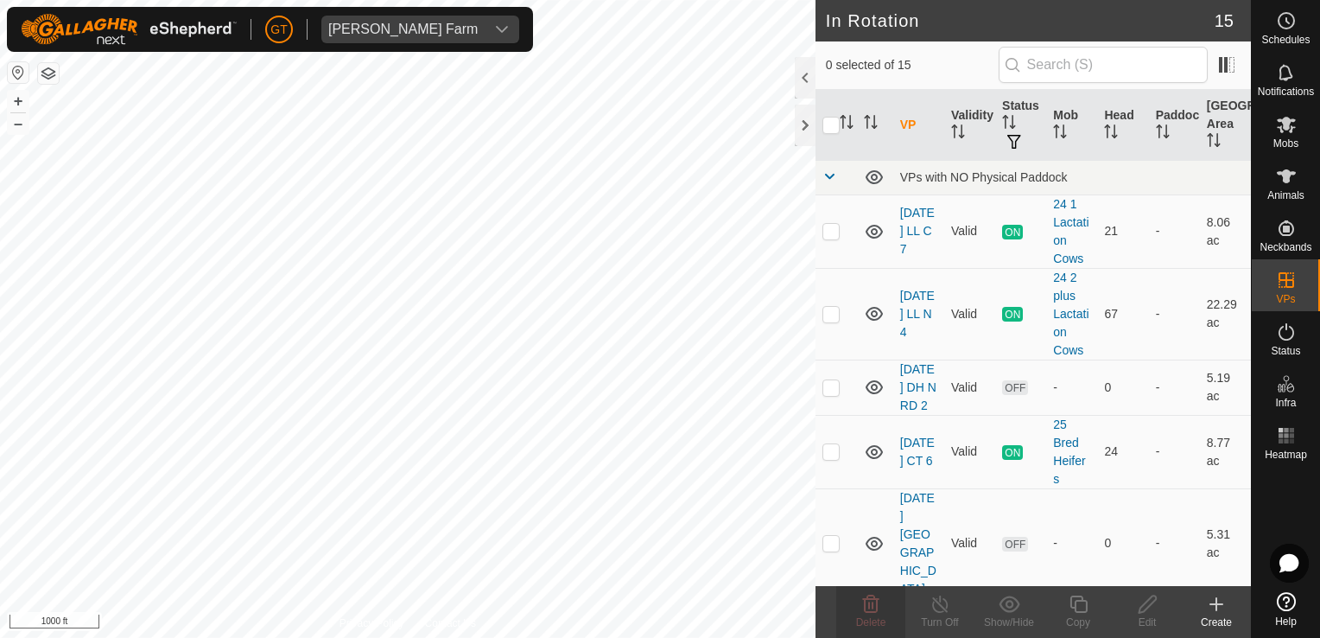
click at [771, 637] on html "[PERSON_NAME] Farm Schedules Notifications Mobs Animals Neckbands VPs Status In…" at bounding box center [660, 319] width 1320 height 638
checkbox input "true"
click at [1285, 121] on icon at bounding box center [1286, 125] width 19 height 16
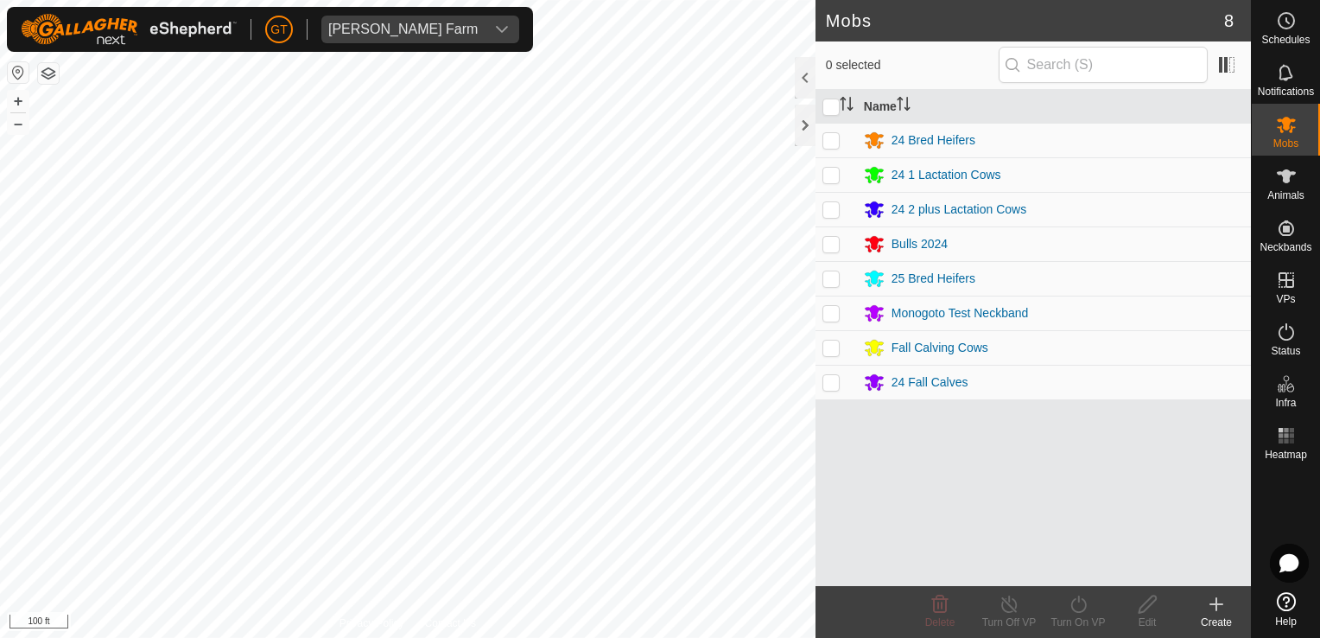
click at [843, 348] on td at bounding box center [836, 347] width 41 height 35
checkbox input "true"
click at [1078, 604] on icon at bounding box center [1079, 603] width 22 height 21
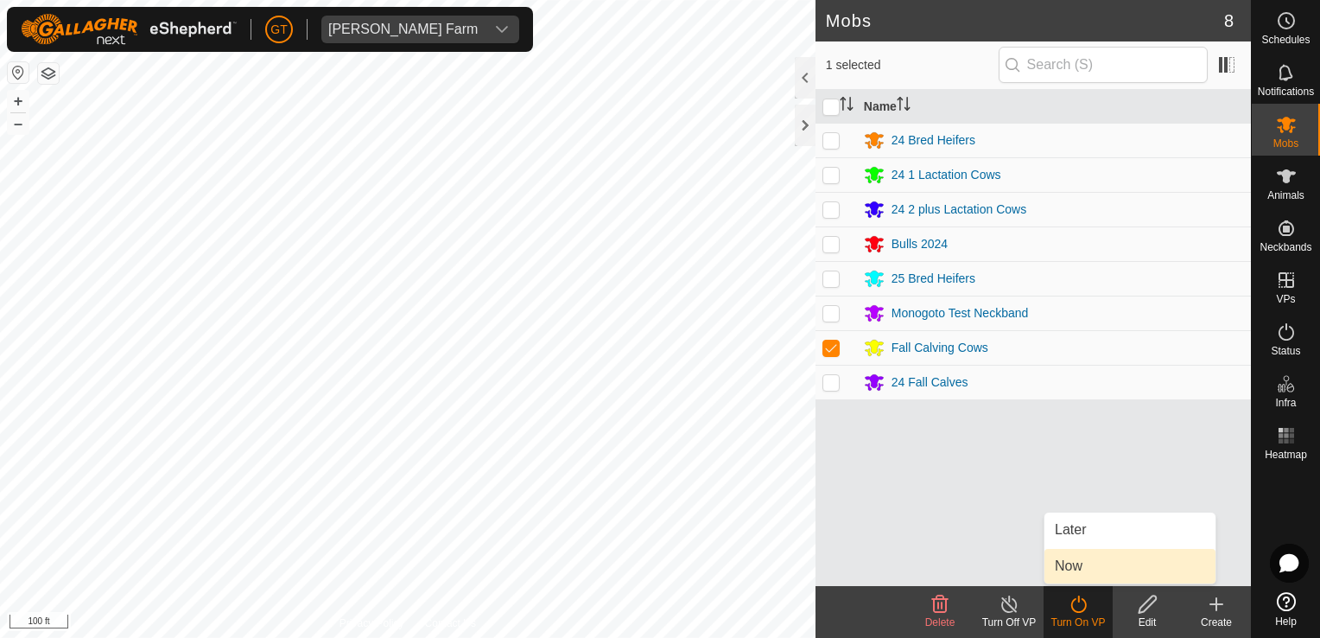
click at [1073, 562] on link "Now" at bounding box center [1129, 566] width 171 height 35
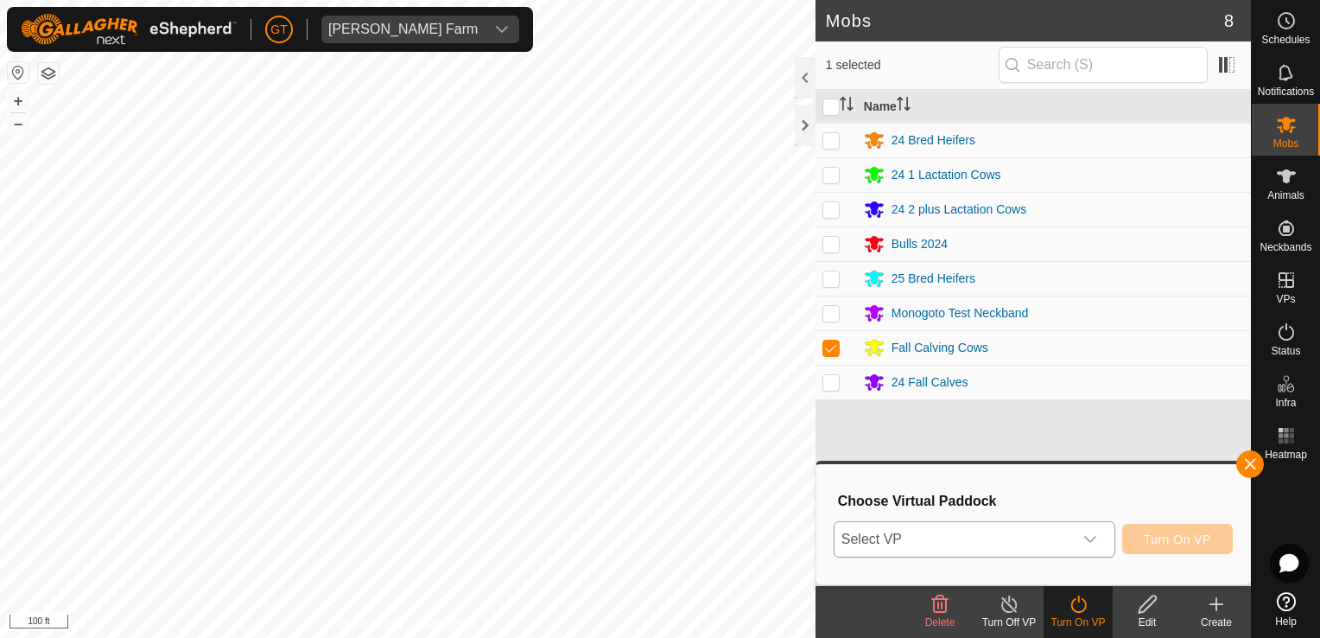
click at [1095, 522] on div "dropdown trigger" at bounding box center [1090, 539] width 35 height 35
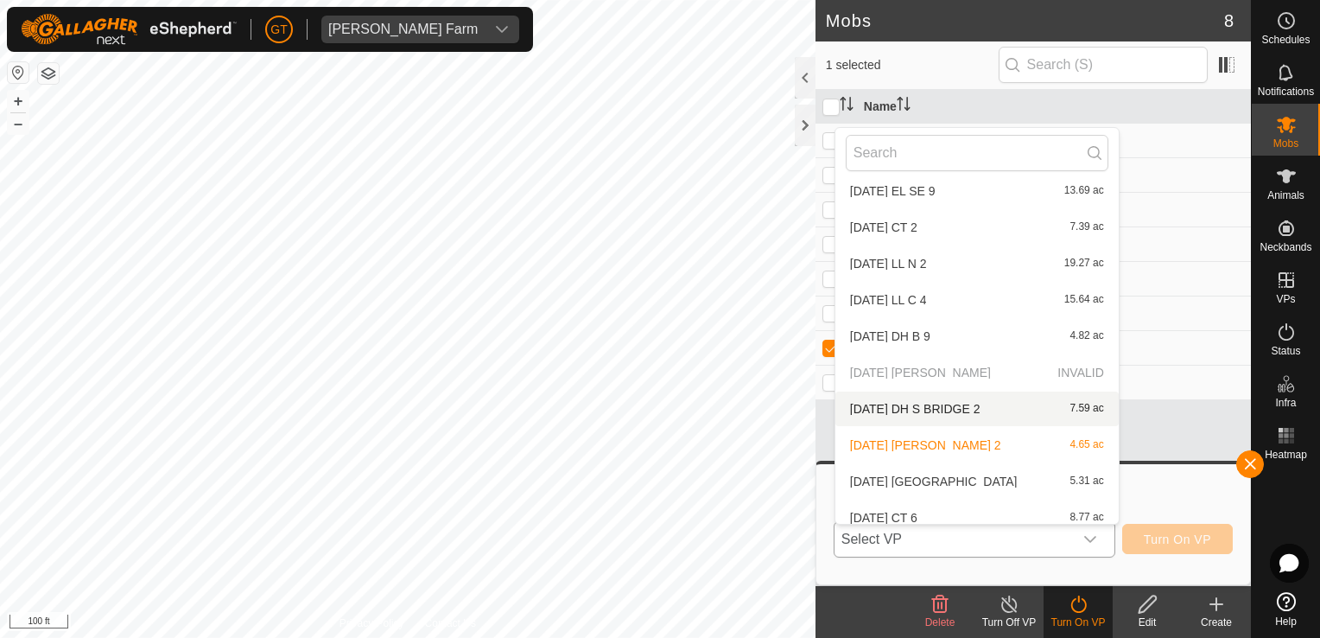
scroll to position [237, 0]
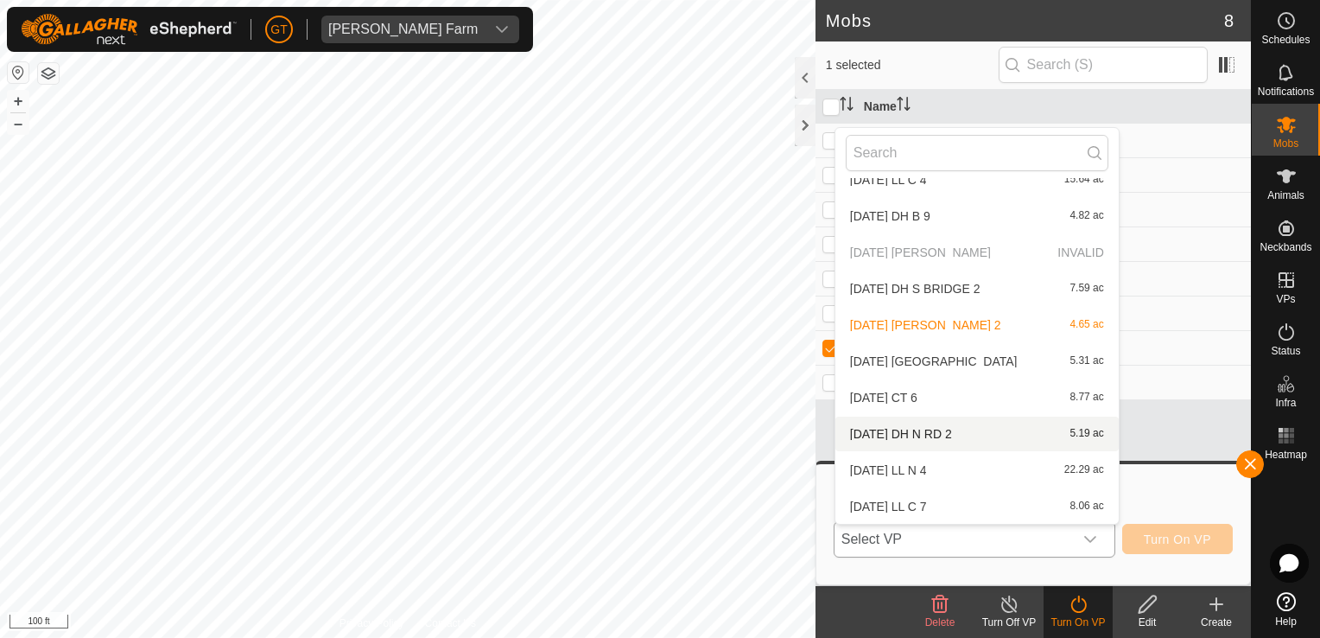
click at [985, 437] on li "[DATE] DH N RD 2 5.19 ac" at bounding box center [976, 433] width 283 height 35
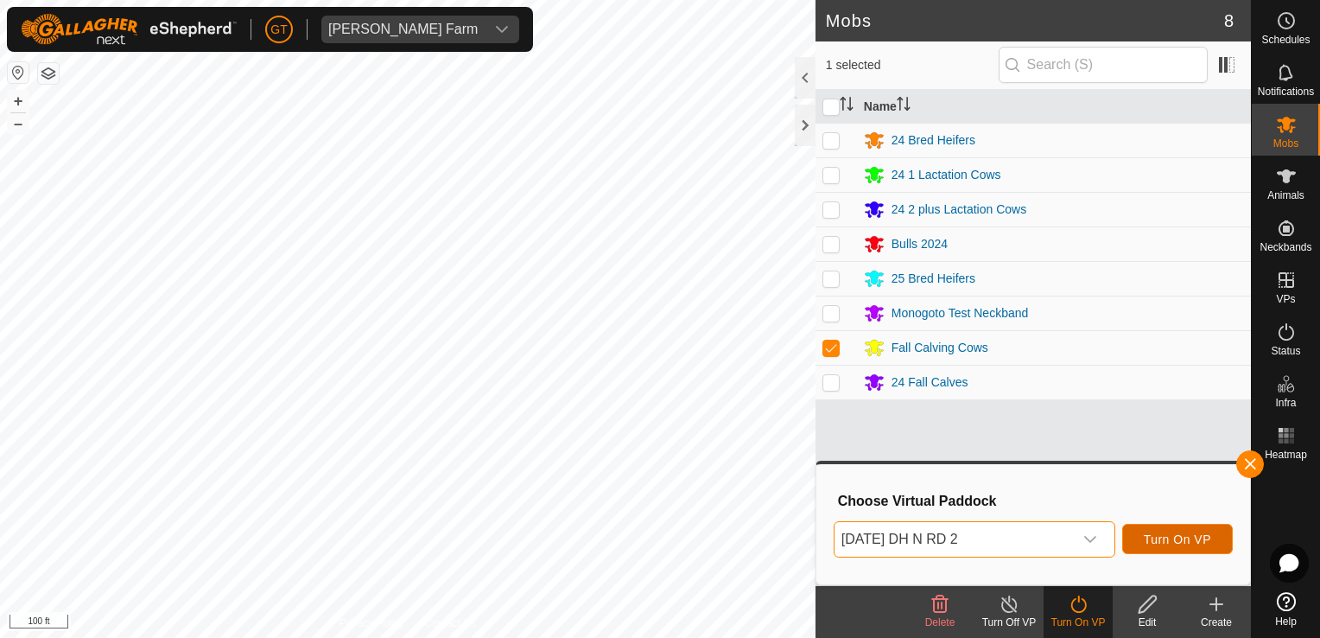
click at [1187, 539] on span "Turn On VP" at bounding box center [1177, 539] width 67 height 14
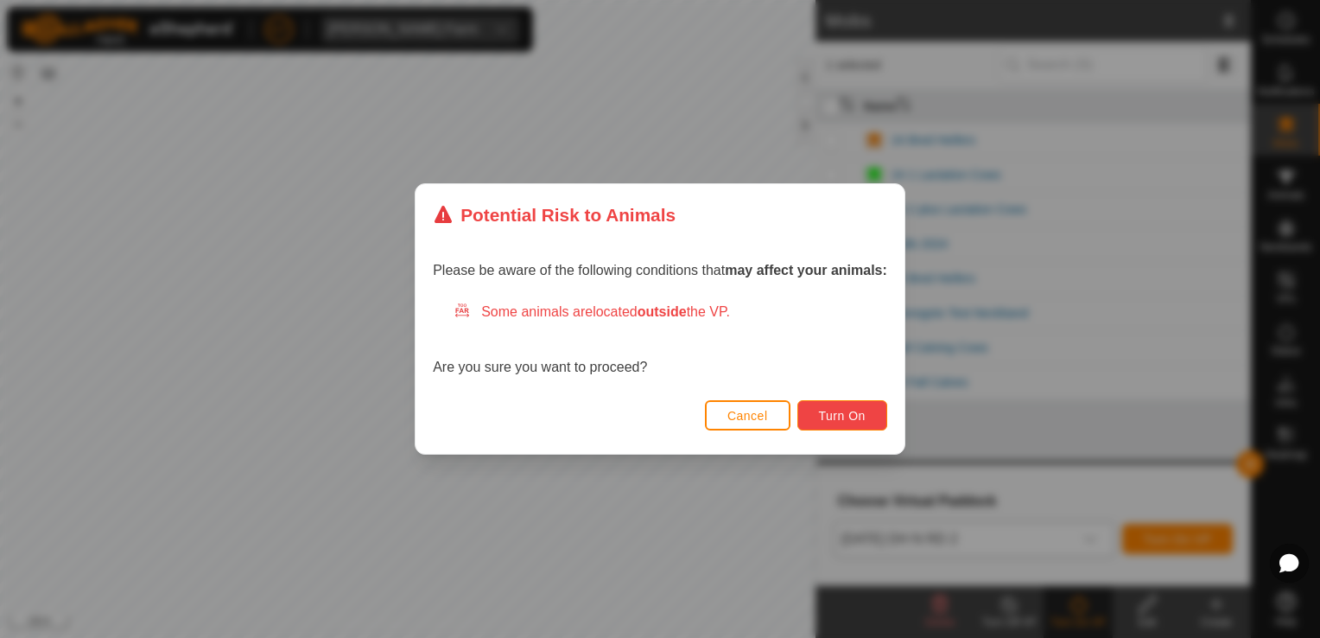
click at [855, 416] on span "Turn On" at bounding box center [842, 416] width 47 height 14
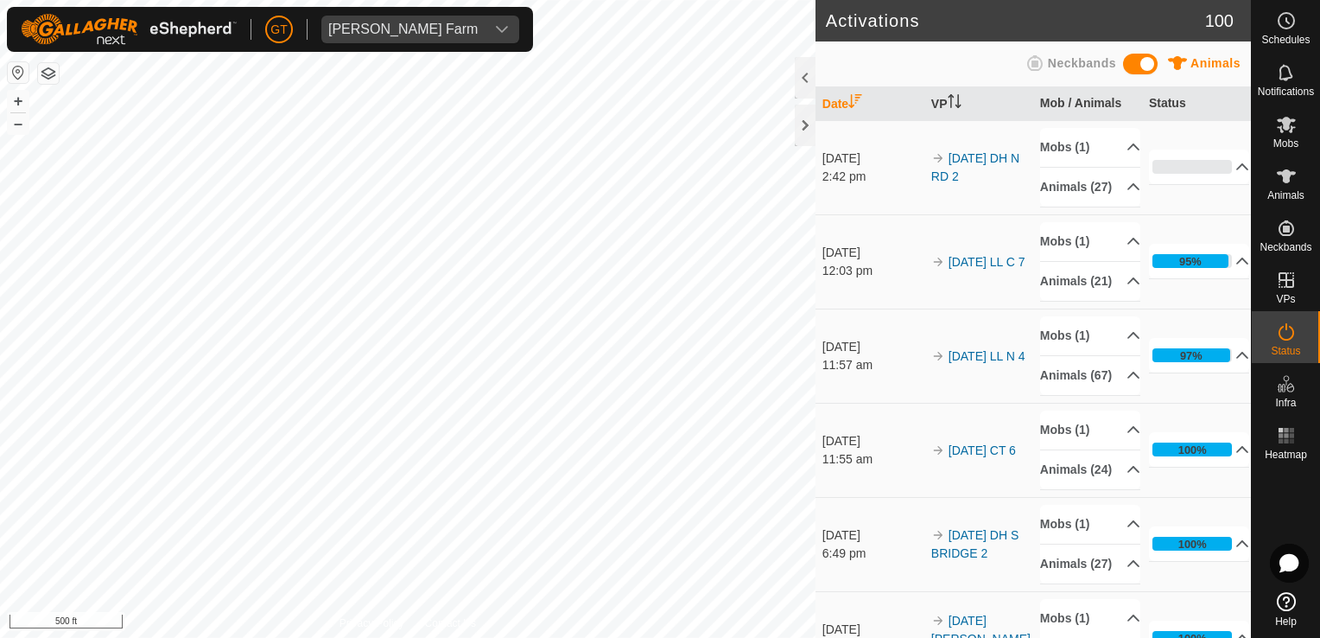
click at [857, 303] on div "Activations 100 Animals Neckbands Date VP Mob / Animals Status [DATE] 2:42 pm 2…" at bounding box center [625, 319] width 1251 height 638
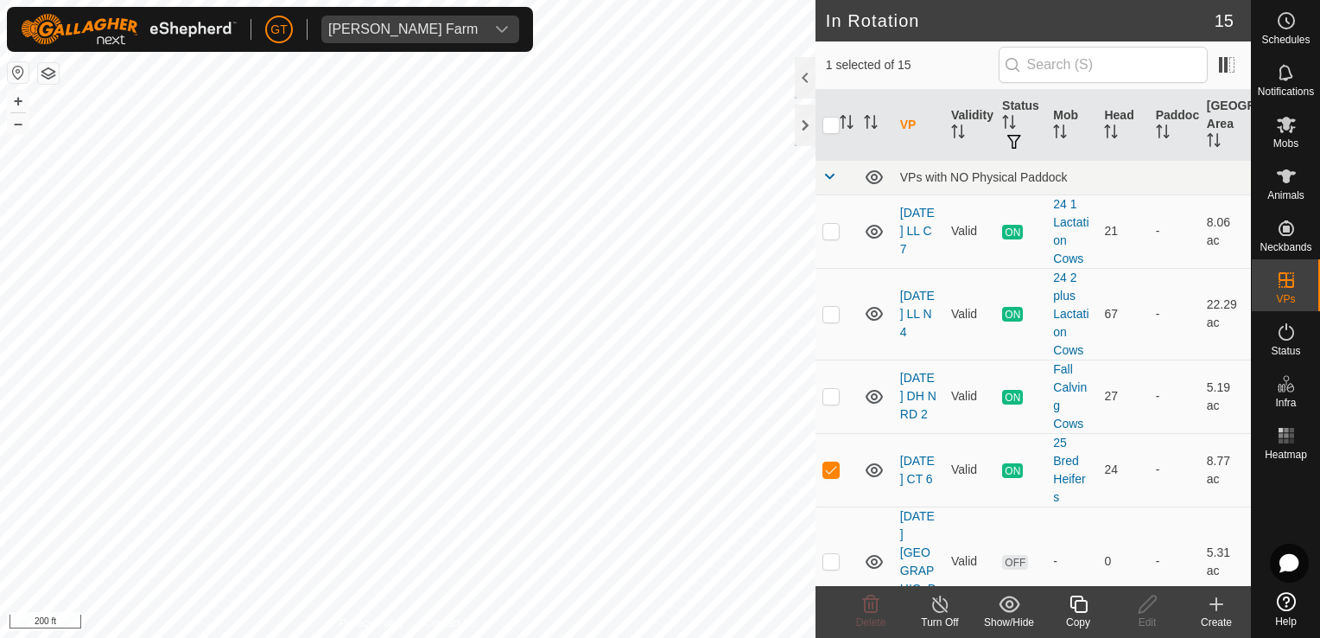
click at [1078, 599] on icon at bounding box center [1079, 603] width 22 height 21
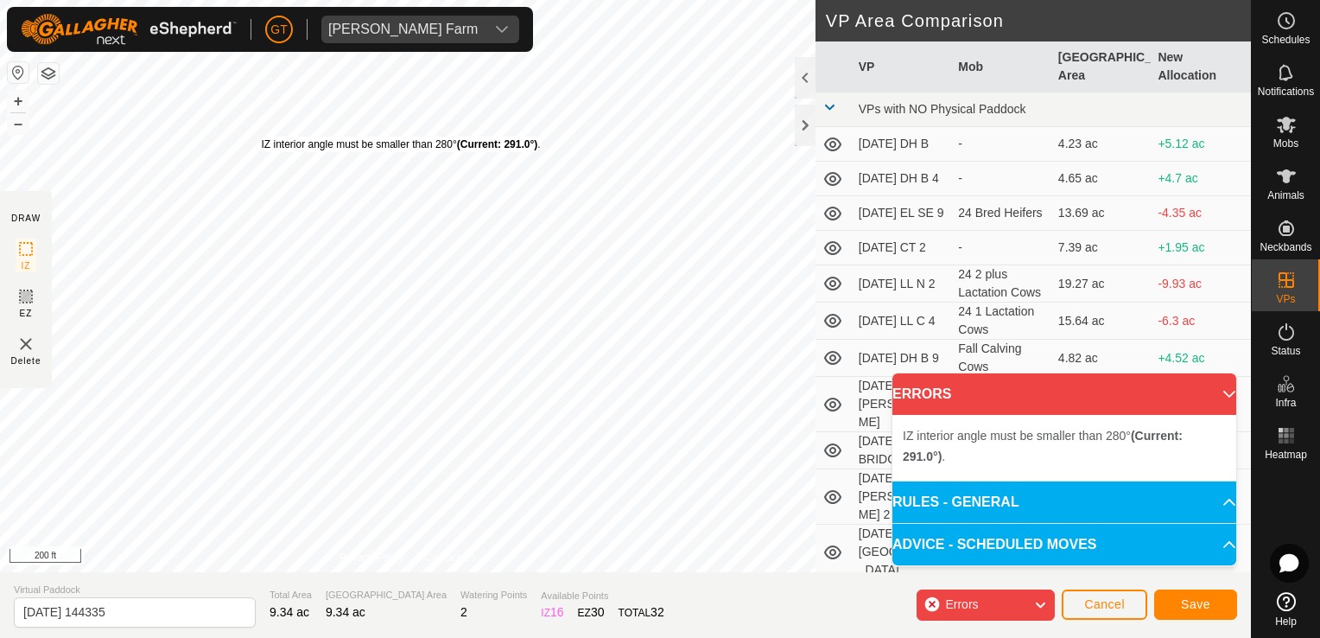
click at [261, 136] on div "IZ interior angle must be smaller than 280° (Current: 291.0°) ." at bounding box center [400, 144] width 279 height 16
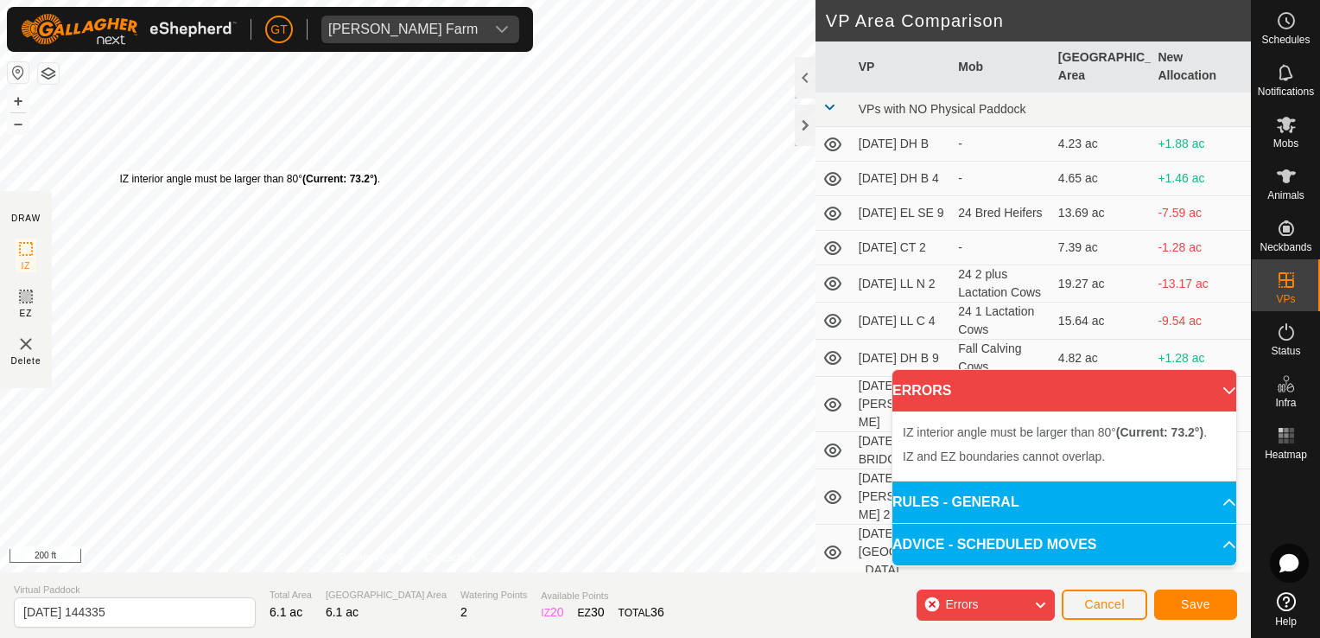
click at [119, 171] on div "IZ interior angle must be larger than 80° (Current: 73.2°) ." at bounding box center [249, 179] width 261 height 16
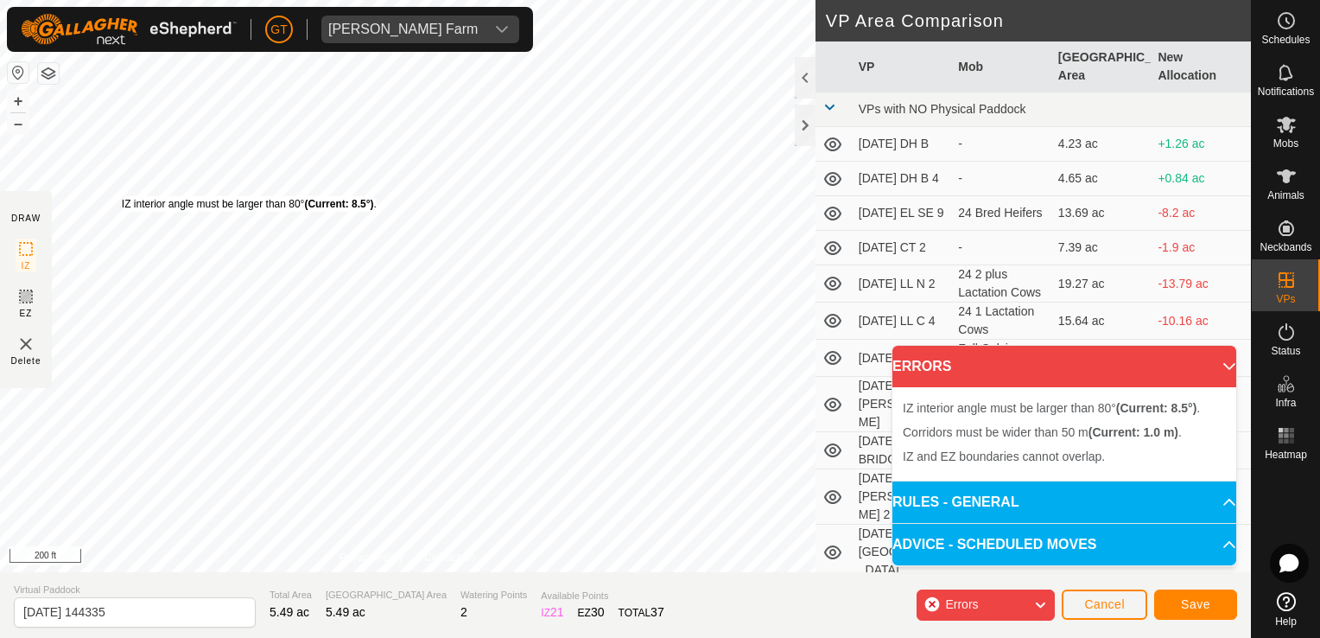
click at [127, 193] on div "IZ interior angle must be larger than 80° (Current: 8.5°) . + – ⇧ i 200 ft" at bounding box center [408, 286] width 816 height 572
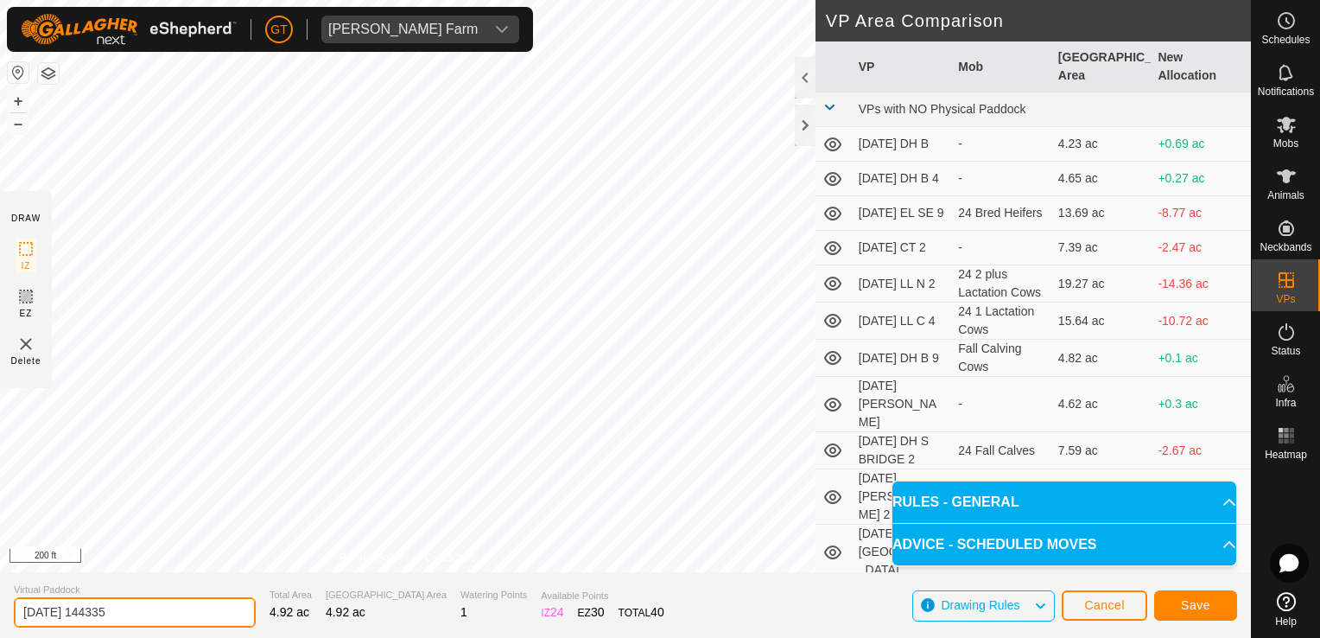
click at [197, 619] on input "[DATE] 144335" at bounding box center [135, 612] width 242 height 30
type input "[DATE] GT CT 3"
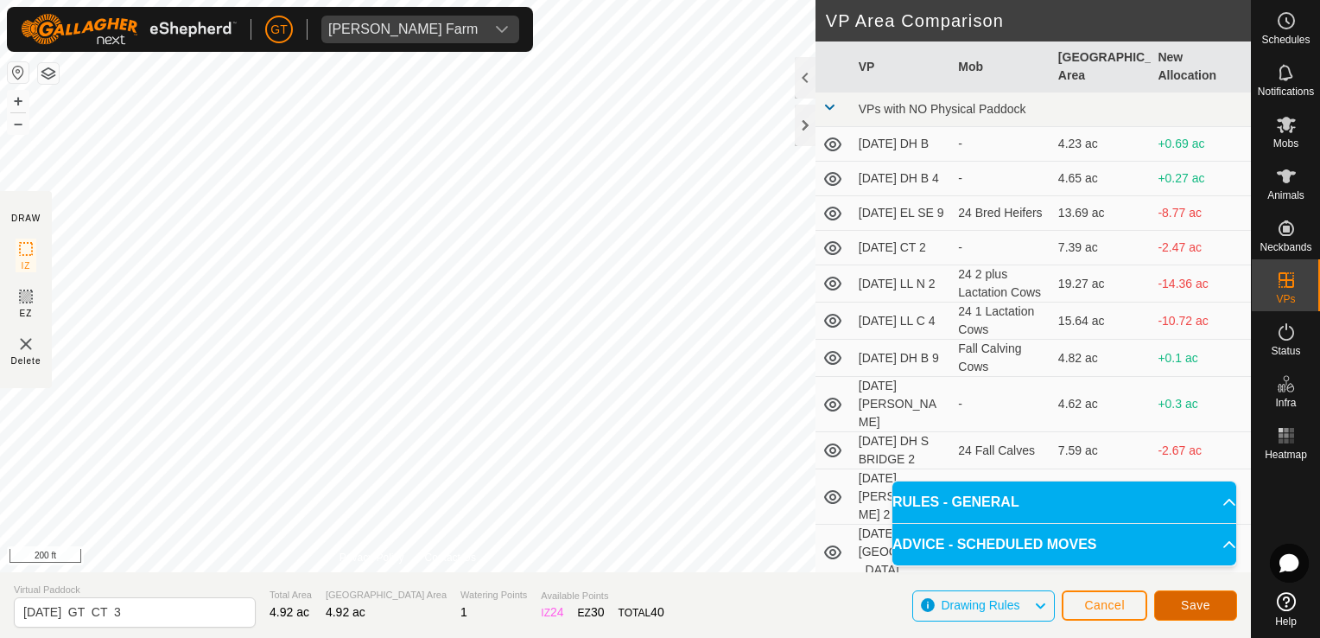
click at [1199, 598] on span "Save" at bounding box center [1195, 605] width 29 height 14
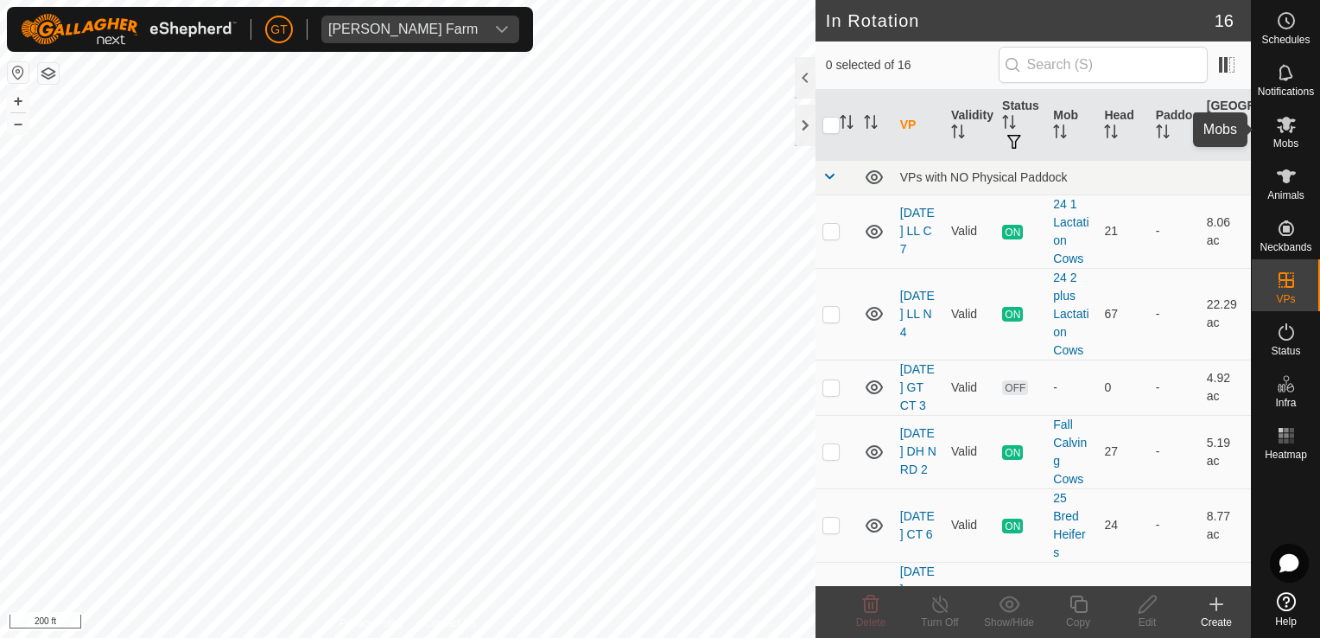
click at [1285, 124] on icon at bounding box center [1286, 125] width 19 height 16
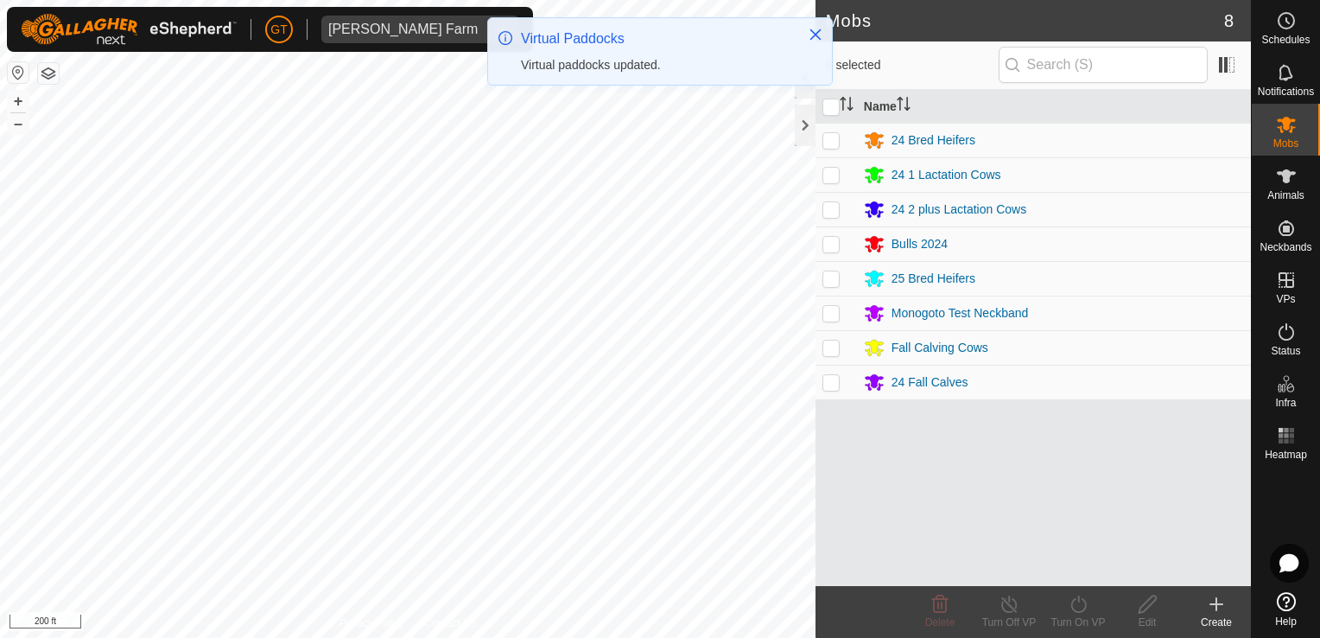
click at [832, 278] on p-checkbox at bounding box center [830, 278] width 17 height 14
checkbox input "true"
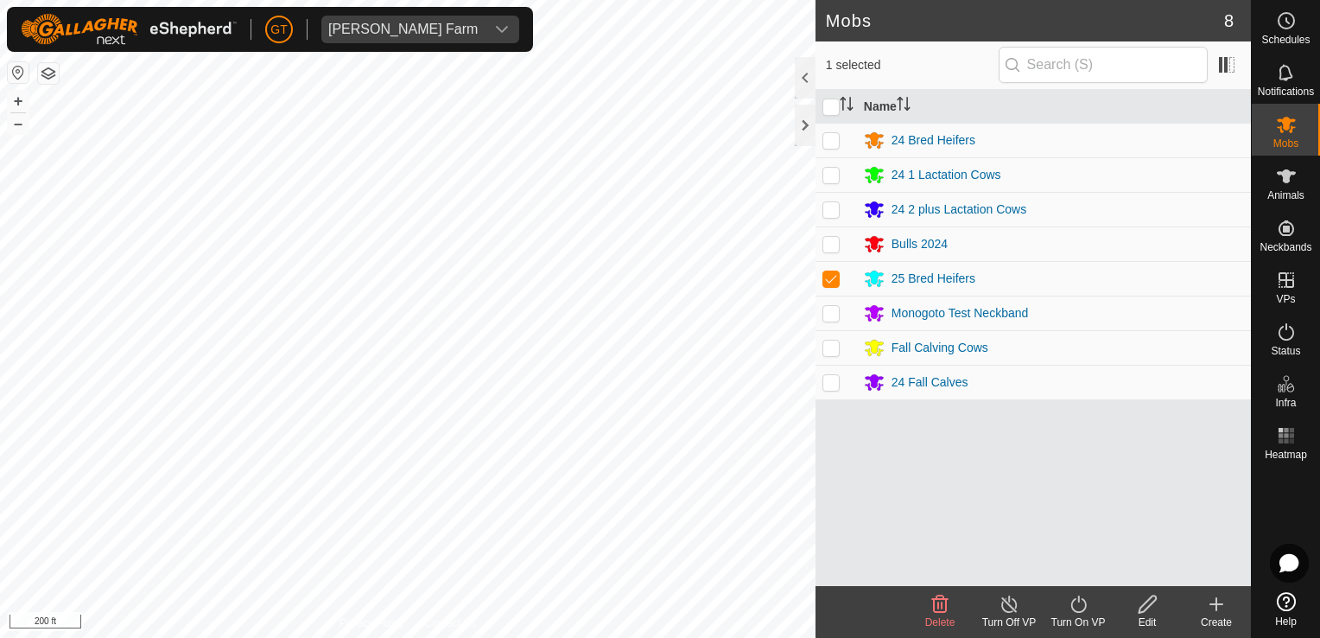
click at [1077, 603] on icon at bounding box center [1079, 603] width 22 height 21
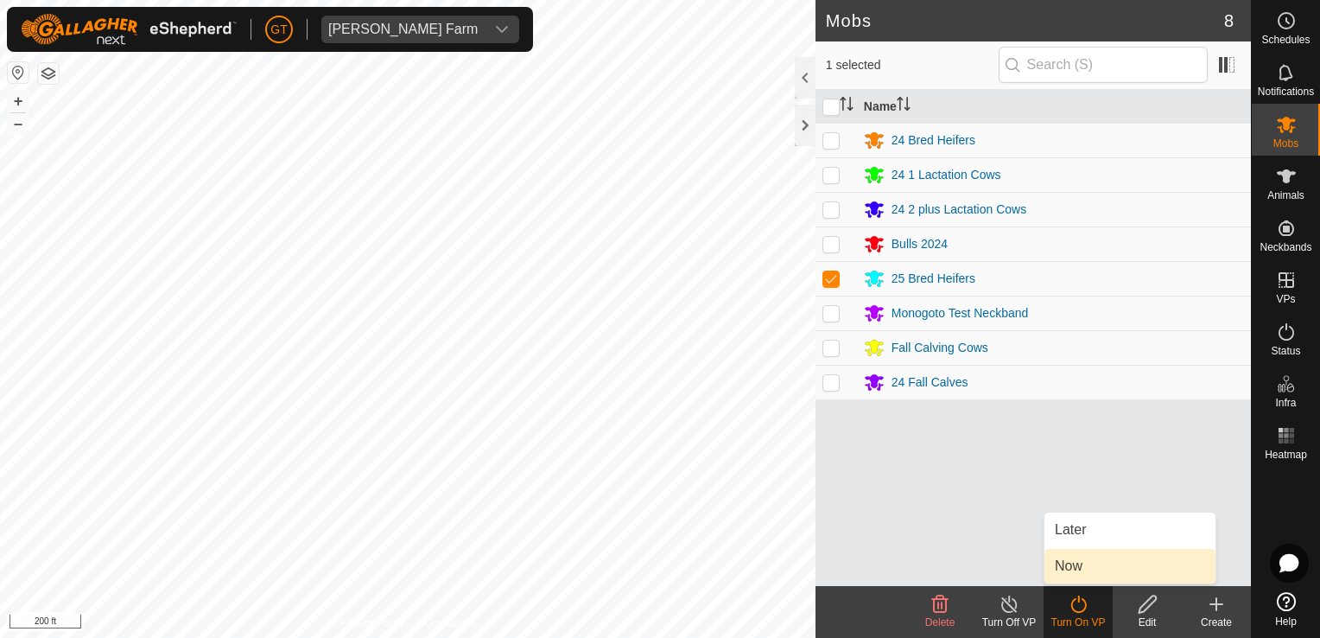
click at [1075, 560] on link "Now" at bounding box center [1129, 566] width 171 height 35
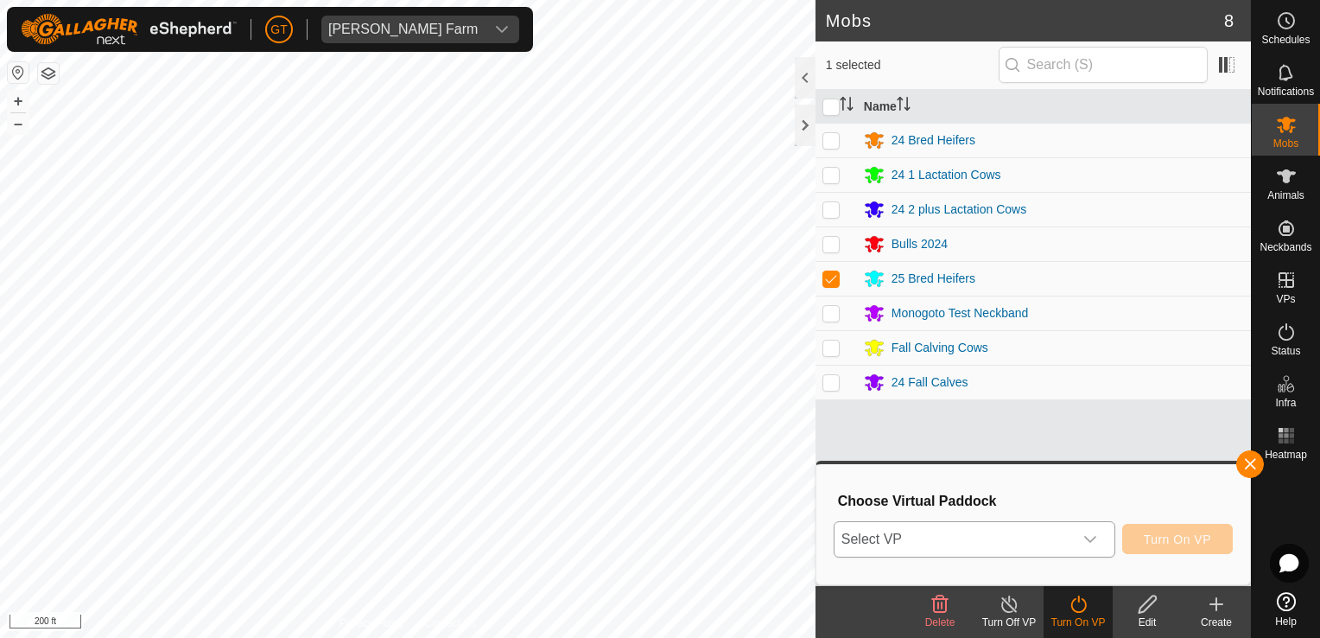
click at [1095, 535] on icon "dropdown trigger" at bounding box center [1090, 539] width 14 height 14
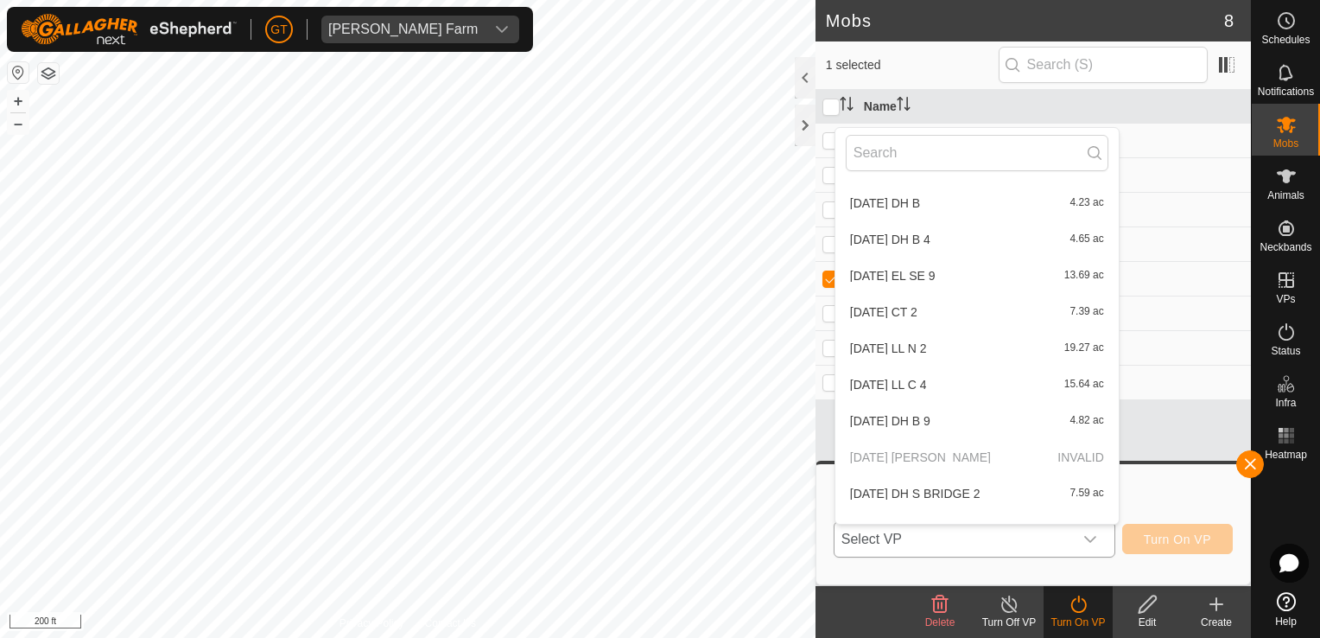
scroll to position [273, 0]
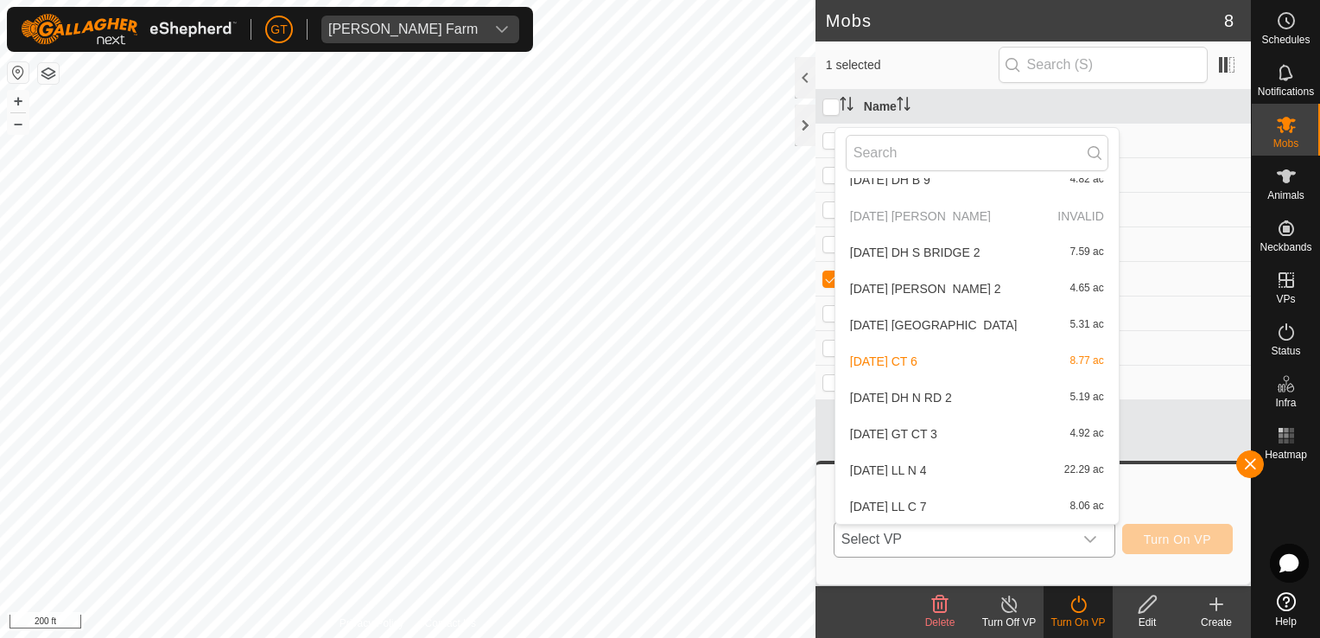
click at [957, 428] on li "[DATE] GT CT 3 4.92 ac" at bounding box center [976, 433] width 283 height 35
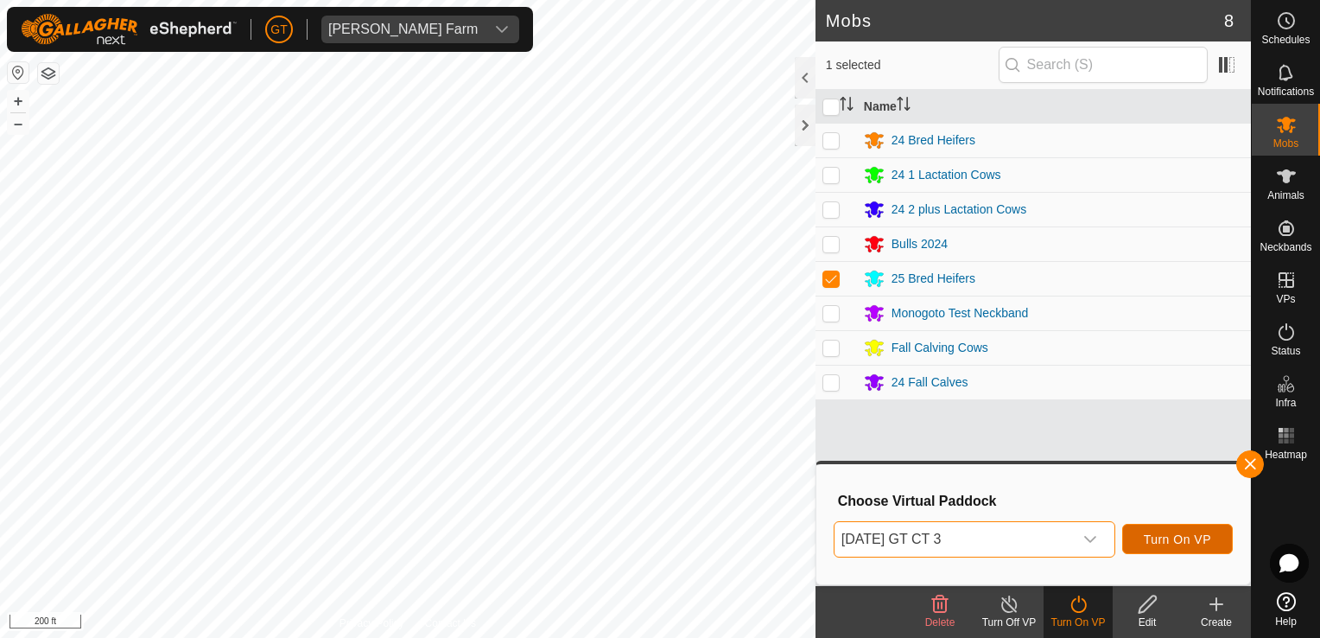
click at [1180, 544] on span "Turn On VP" at bounding box center [1177, 539] width 67 height 14
